Goal: Task Accomplishment & Management: Use online tool/utility

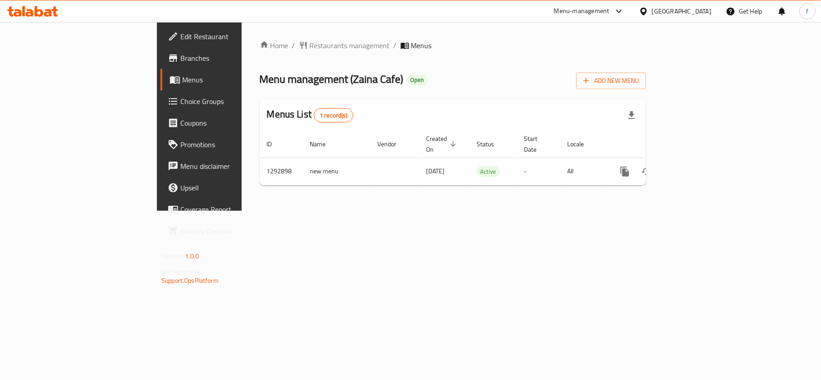
click at [180, 105] on span "Choice Groups" at bounding box center [233, 101] width 106 height 11
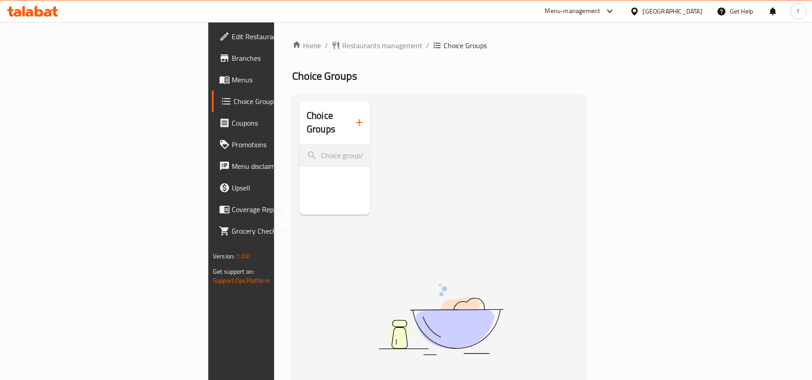
scroll to position [60, 0]
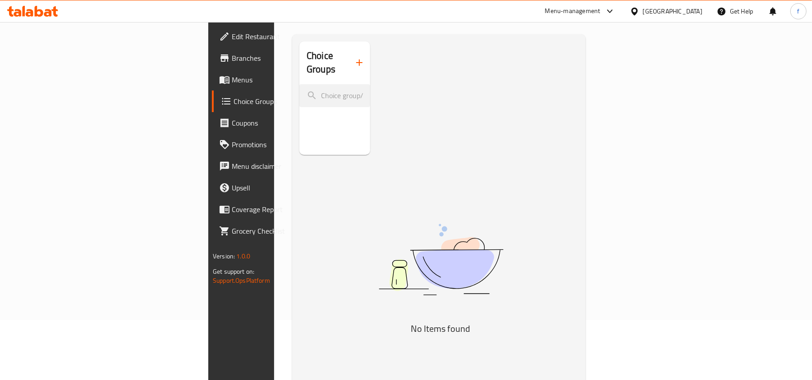
click at [354, 57] on icon "button" at bounding box center [359, 62] width 11 height 11
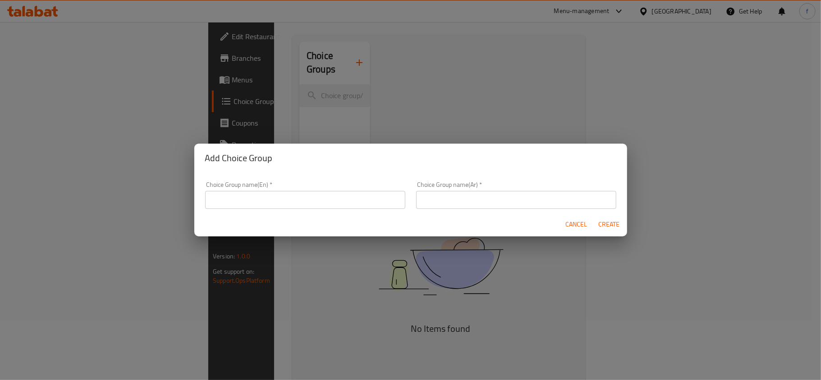
click at [308, 103] on div "Add Choice Group Choice Group name(En)   * Choice Group name(En) * Choice Group…" at bounding box center [410, 190] width 821 height 380
click at [345, 109] on div "Add Choice Group Choice Group name(En)   * Choice Group name(En) * Choice Group…" at bounding box center [410, 190] width 821 height 380
click at [273, 102] on div "Add Choice Group Choice Group name(En)   * Choice Group name(En) * Choice Group…" at bounding box center [410, 190] width 821 height 380
click at [580, 223] on span "Cancel" at bounding box center [577, 224] width 22 height 11
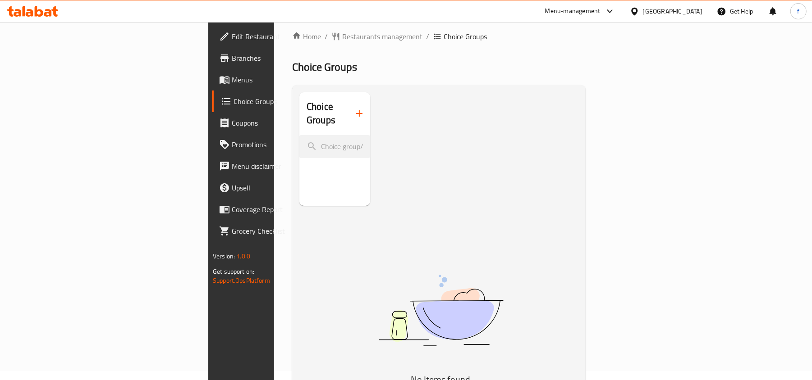
scroll to position [0, 0]
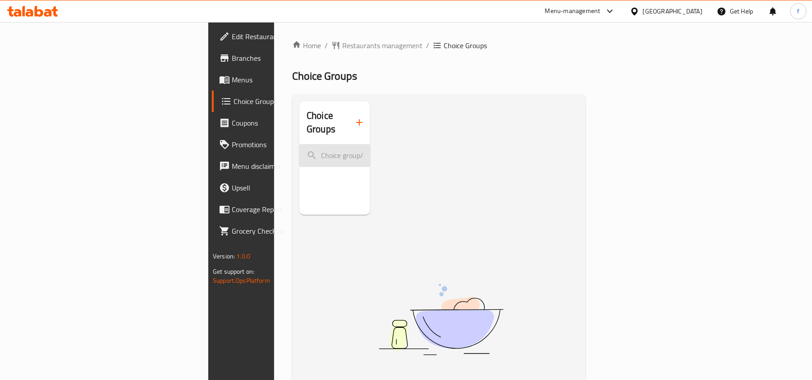
click at [299, 146] on input "search" at bounding box center [334, 155] width 71 height 23
paste input "Size"
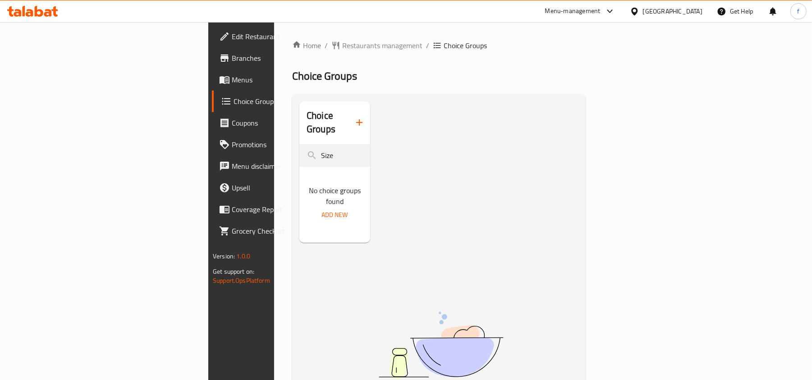
type input "Size"
click at [322, 210] on span "Add New" at bounding box center [335, 215] width 26 height 11
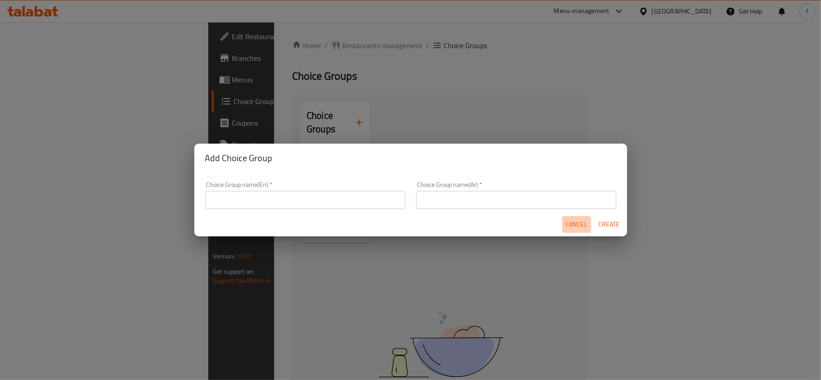
click at [577, 222] on span "Cancel" at bounding box center [577, 224] width 22 height 11
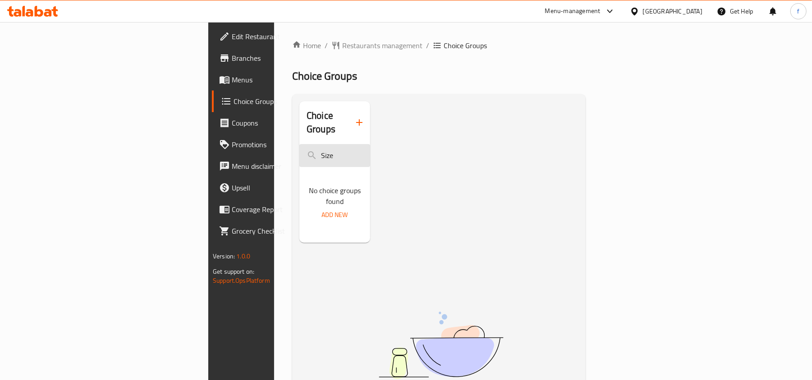
drag, startPoint x: 205, startPoint y: 141, endPoint x: 179, endPoint y: 146, distance: 25.7
click at [299, 146] on input "Size" at bounding box center [334, 155] width 71 height 23
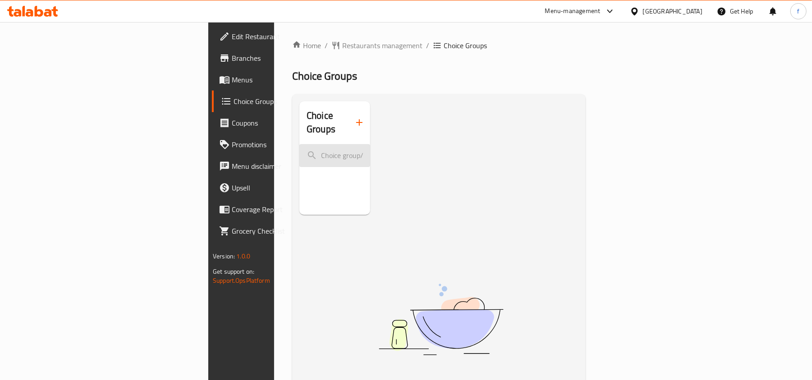
click at [299, 148] on input "search" at bounding box center [334, 155] width 71 height 23
paste input "Size"
type input "Size"
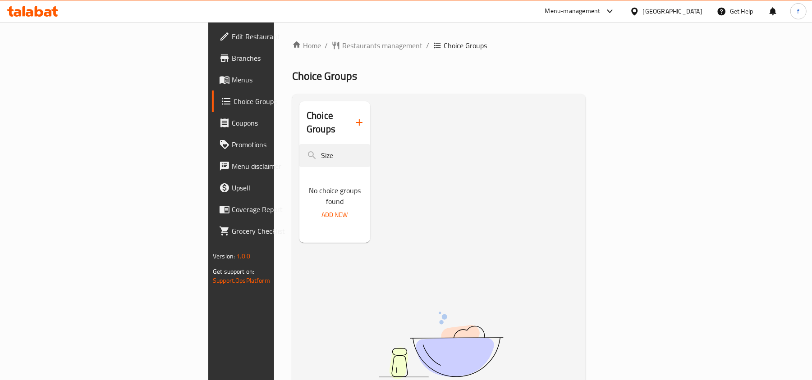
click at [299, 216] on div "Choice Groups Size No choice groups found Add New" at bounding box center [334, 172] width 71 height 142
click at [342, 42] on span "Restaurants management" at bounding box center [382, 45] width 80 height 11
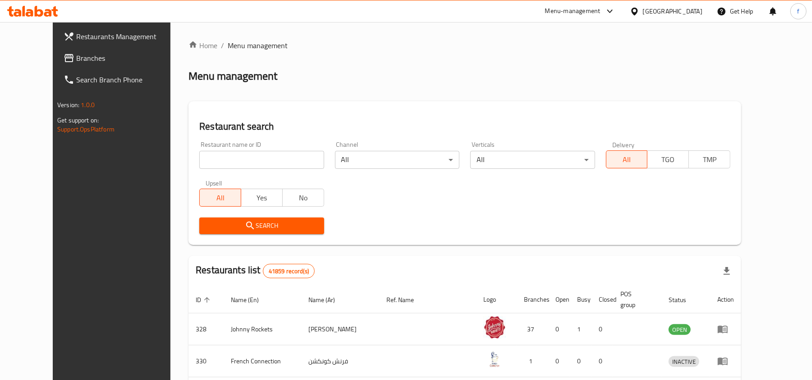
click at [76, 55] on span "Branches" at bounding box center [128, 58] width 105 height 11
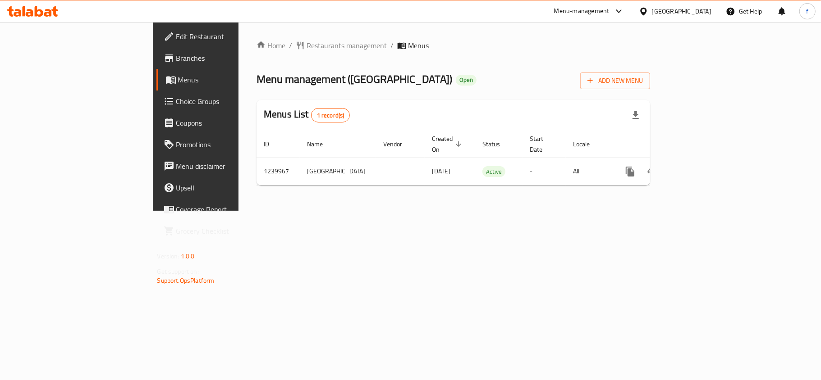
click at [176, 101] on span "Choice Groups" at bounding box center [229, 101] width 106 height 11
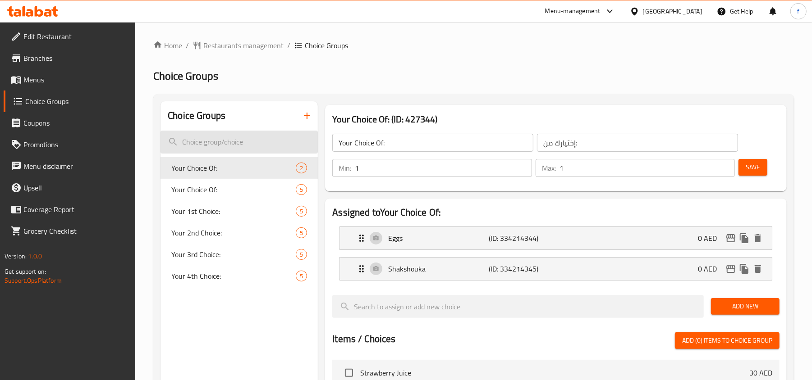
click at [201, 143] on input "search" at bounding box center [238, 142] width 157 height 23
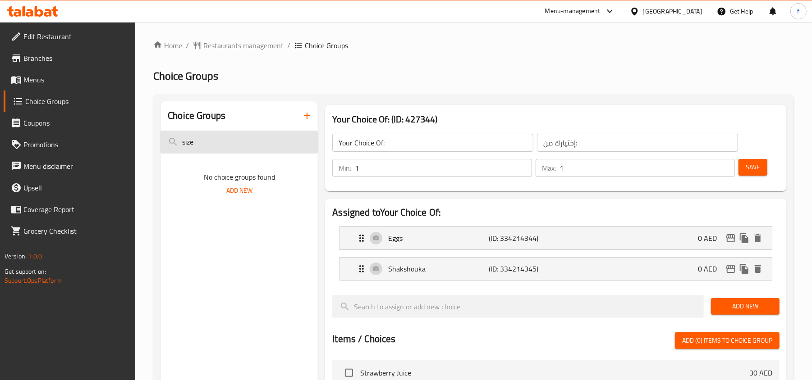
click at [195, 141] on input "size" at bounding box center [238, 142] width 157 height 23
click at [193, 141] on input "size" at bounding box center [238, 142] width 157 height 23
click at [191, 144] on input "size" at bounding box center [238, 142] width 157 height 23
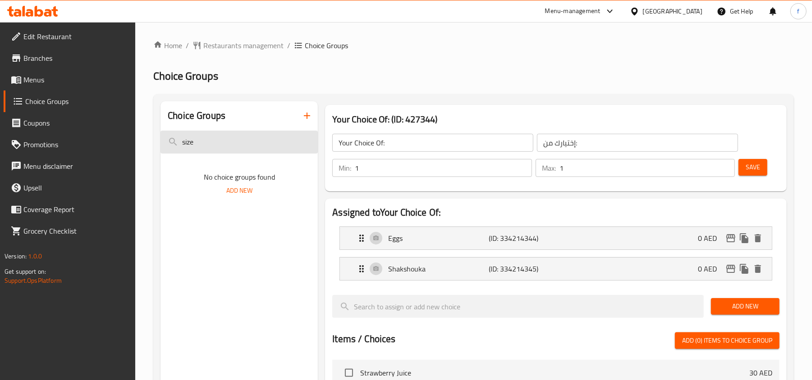
click at [191, 144] on input "size" at bounding box center [238, 142] width 157 height 23
paste input "S"
type input "Size"
drag, startPoint x: 200, startPoint y: 141, endPoint x: 152, endPoint y: 147, distance: 48.1
click at [152, 147] on div "Home / Restaurants management / Choice Groups Choice Groups Choice Groups Size …" at bounding box center [473, 353] width 677 height 662
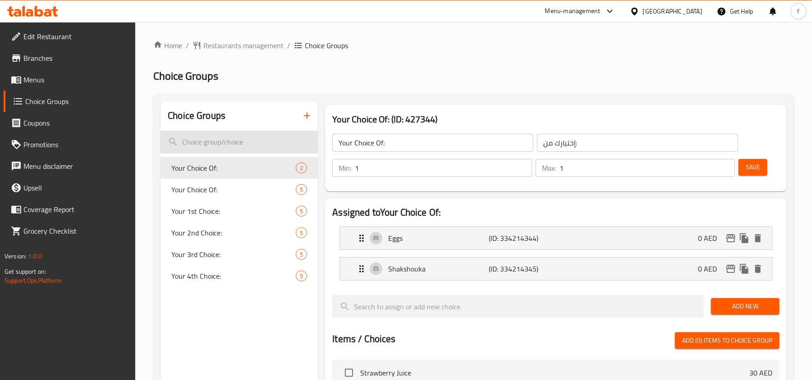
click at [198, 139] on input "search" at bounding box center [238, 142] width 157 height 23
click at [201, 141] on input "search" at bounding box center [238, 142] width 157 height 23
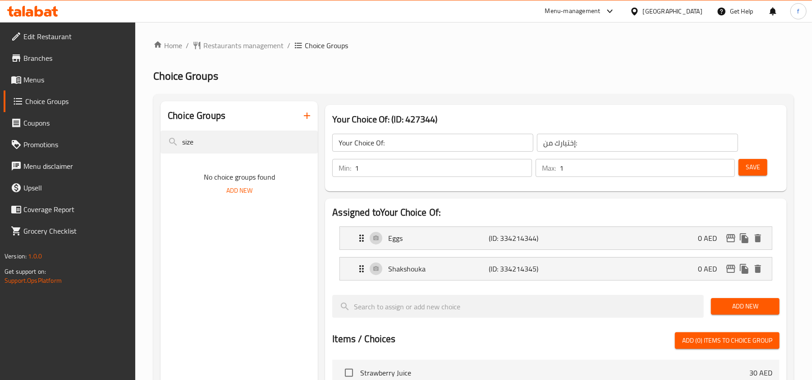
type input "size"
click at [217, 256] on div "Choice Groups size No choice groups found Add New" at bounding box center [238, 379] width 157 height 557
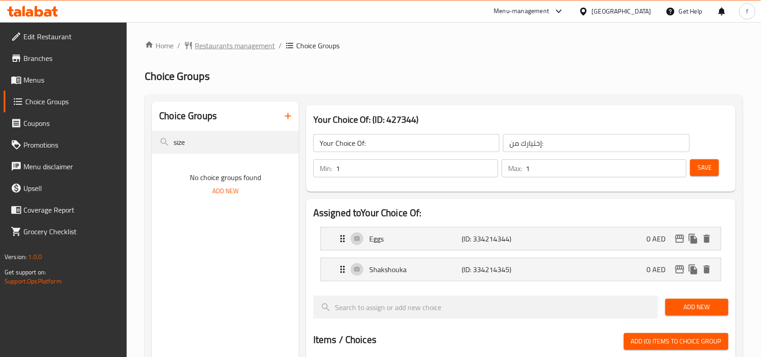
click at [217, 40] on span "Restaurants management" at bounding box center [235, 45] width 80 height 11
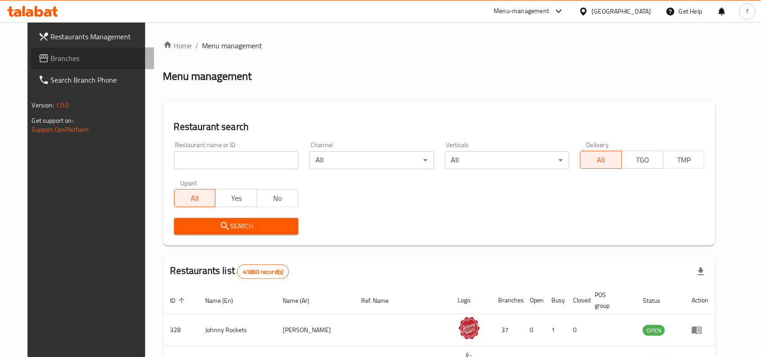
click at [51, 58] on span "Branches" at bounding box center [99, 58] width 96 height 11
